Goal: Navigation & Orientation: Find specific page/section

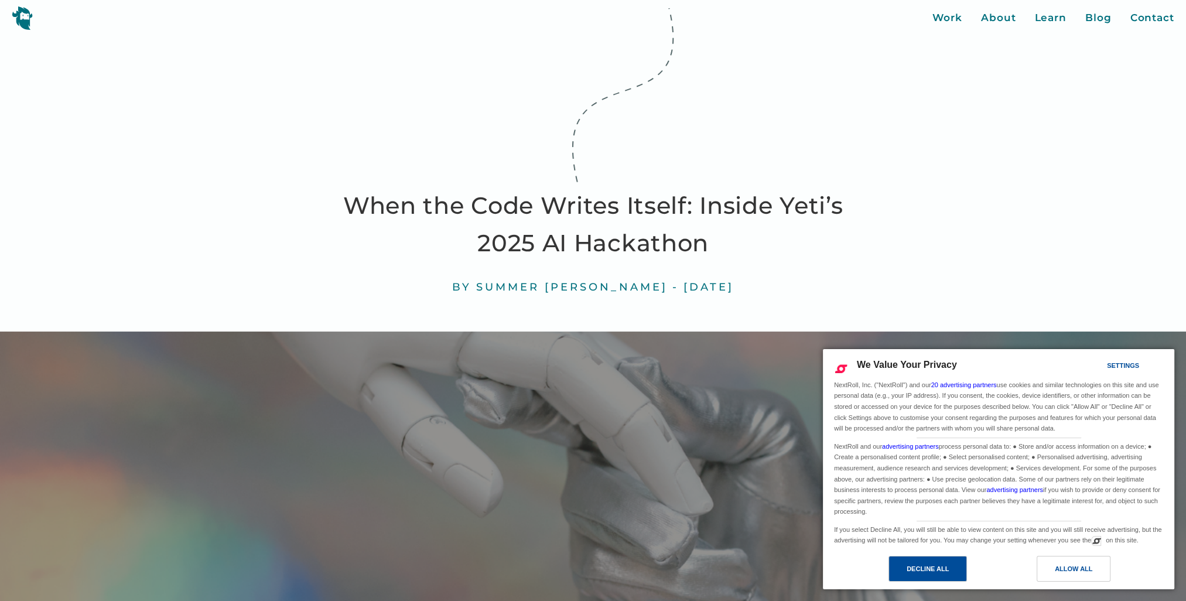
click at [956, 566] on div "Decline All" at bounding box center [928, 569] width 79 height 26
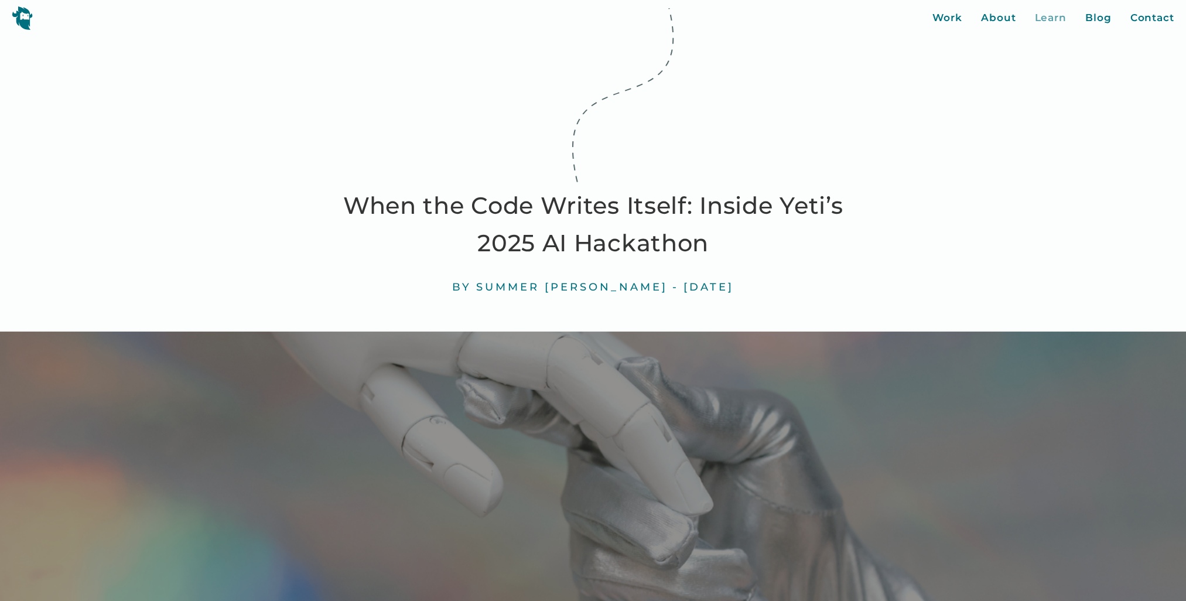
click at [1055, 18] on div "Learn" at bounding box center [1051, 18] width 32 height 15
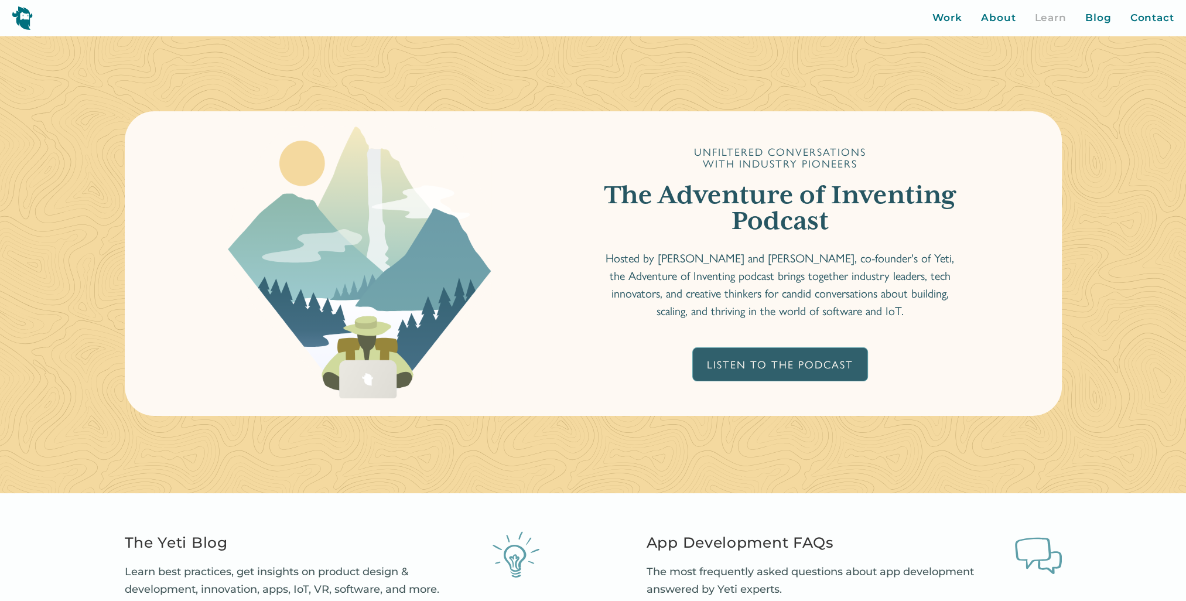
click at [27, 16] on img at bounding box center [22, 18] width 21 height 24
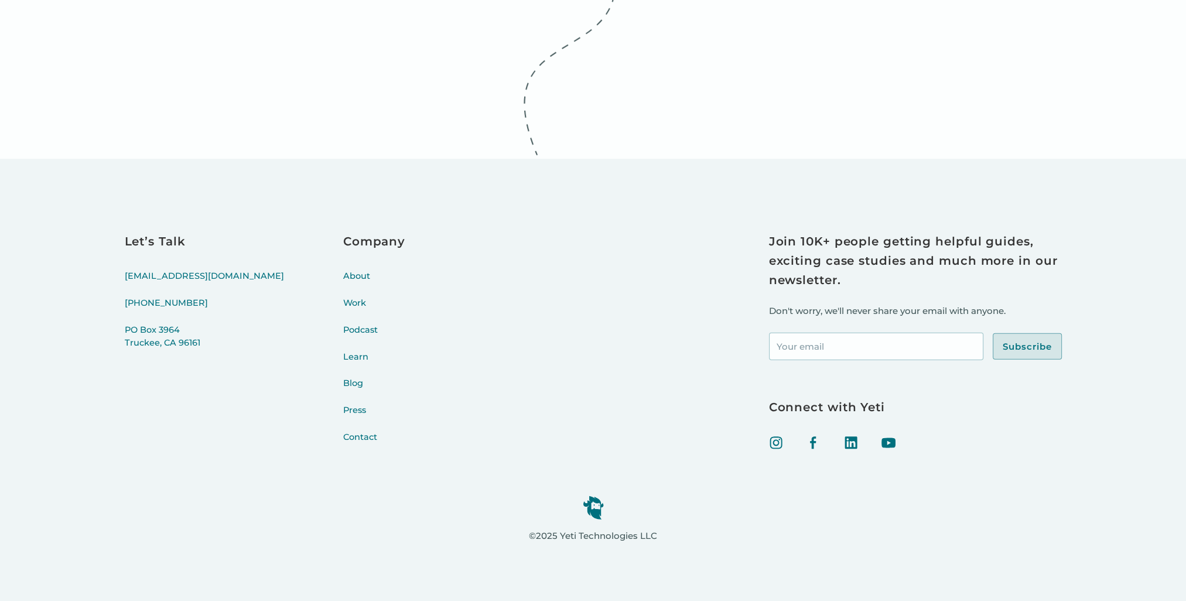
scroll to position [4745, 0]
